Goal: Task Accomplishment & Management: Use online tool/utility

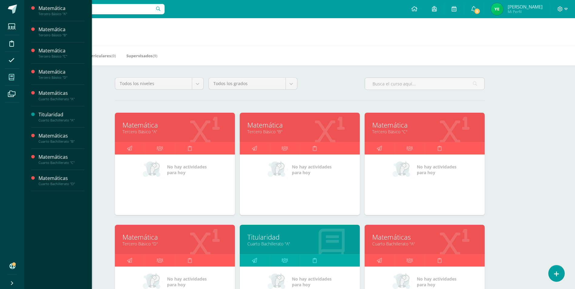
click at [437, 240] on link "Matemáticas" at bounding box center [424, 237] width 105 height 9
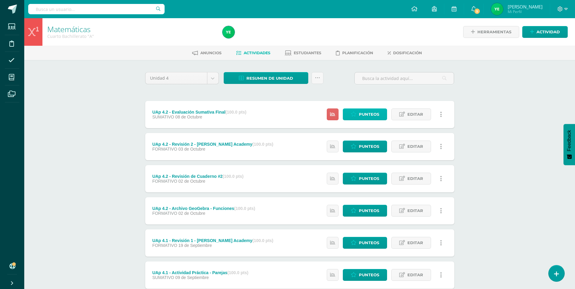
click at [361, 113] on span "Punteos" at bounding box center [369, 114] width 20 height 11
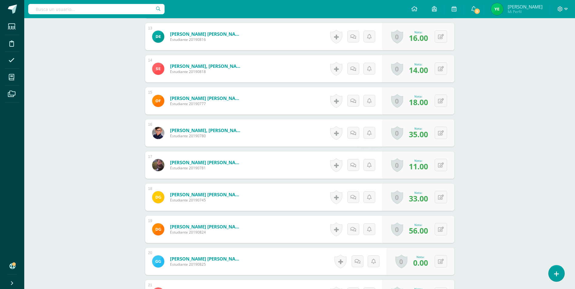
scroll to position [598, 0]
click at [442, 229] on icon at bounding box center [441, 229] width 6 height 5
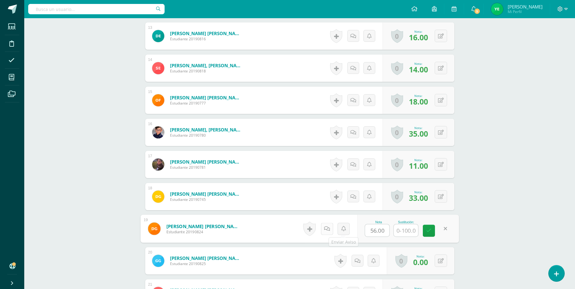
drag, startPoint x: 386, startPoint y: 231, endPoint x: 330, endPoint y: 232, distance: 56.4
click at [330, 233] on form "[PERSON_NAME] [PERSON_NAME] Estudiante 20190824 Nota 56.00 Sustitución:" at bounding box center [299, 229] width 319 height 28
type input "63"
click at [432, 232] on link at bounding box center [429, 231] width 12 height 12
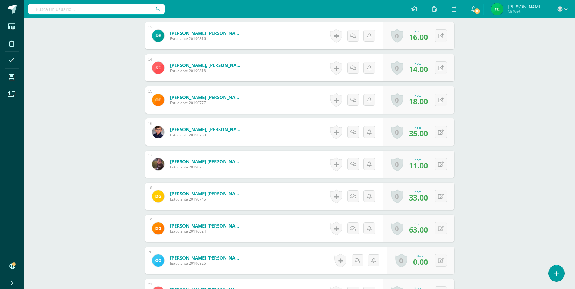
drag, startPoint x: 496, startPoint y: 222, endPoint x: 495, endPoint y: 217, distance: 4.6
click at [496, 220] on div "Matemáticas Cuarto Bachillerato "A" Herramientas Detalle de asistencias Activid…" at bounding box center [299, 203] width 551 height 1567
